Goal: Information Seeking & Learning: Learn about a topic

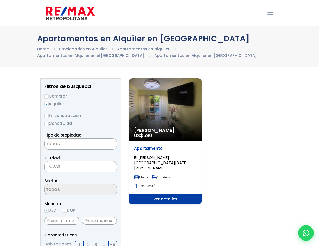
select select
click at [133, 195] on span "Ver detalles" at bounding box center [165, 199] width 73 height 10
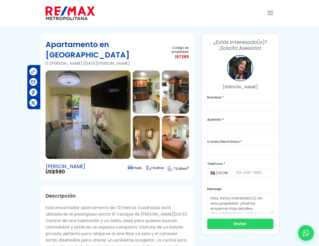
click at [155, 104] on img at bounding box center [146, 92] width 27 height 43
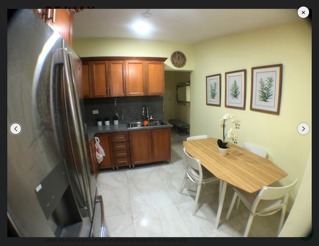
click at [304, 131] on div "Next slide" at bounding box center [303, 128] width 11 height 11
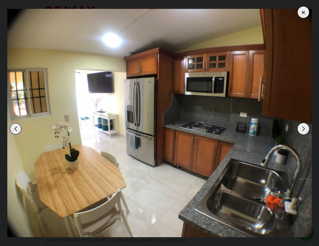
click at [304, 131] on div "Next slide" at bounding box center [303, 128] width 11 height 11
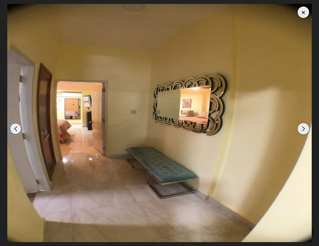
click at [304, 131] on div "Next slide" at bounding box center [303, 128] width 11 height 11
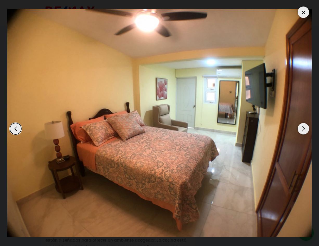
click at [303, 16] on div at bounding box center [303, 12] width 11 height 11
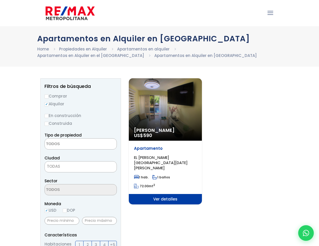
select select
